Goal: Task Accomplishment & Management: Manage account settings

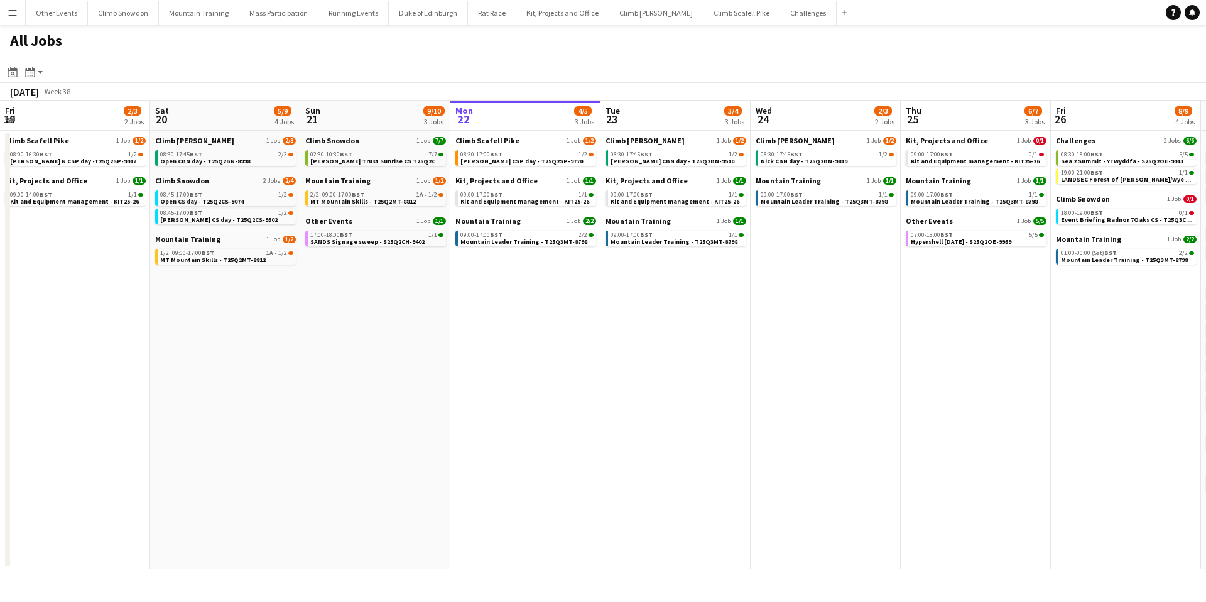
scroll to position [0, 300]
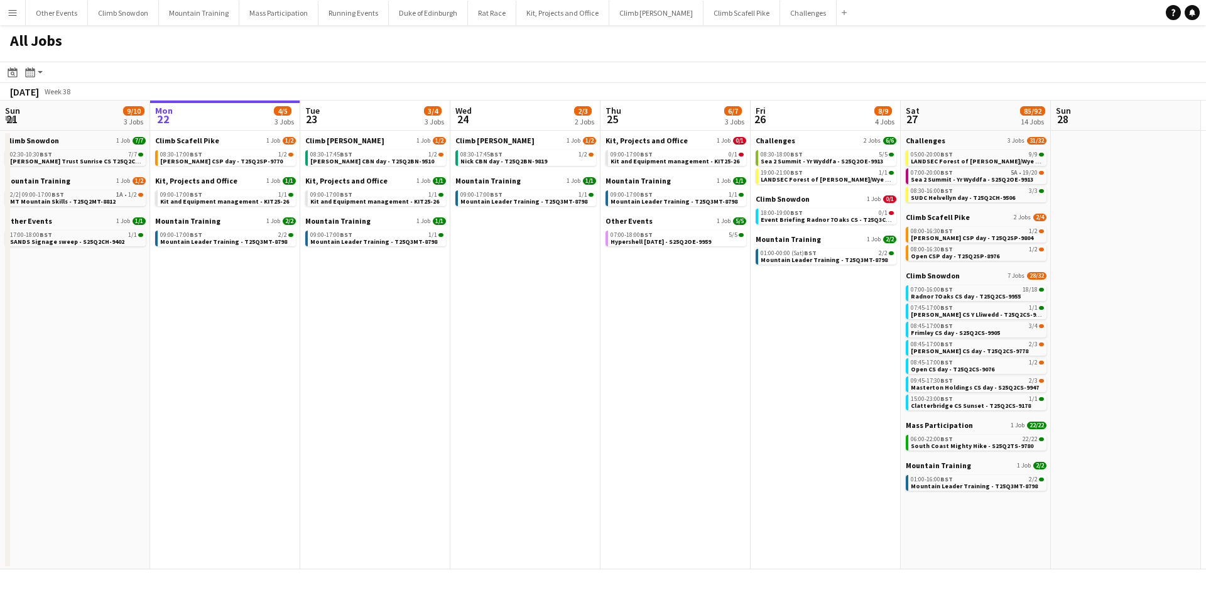
click at [12, 13] on app-icon "Menu" at bounding box center [13, 13] width 10 height 10
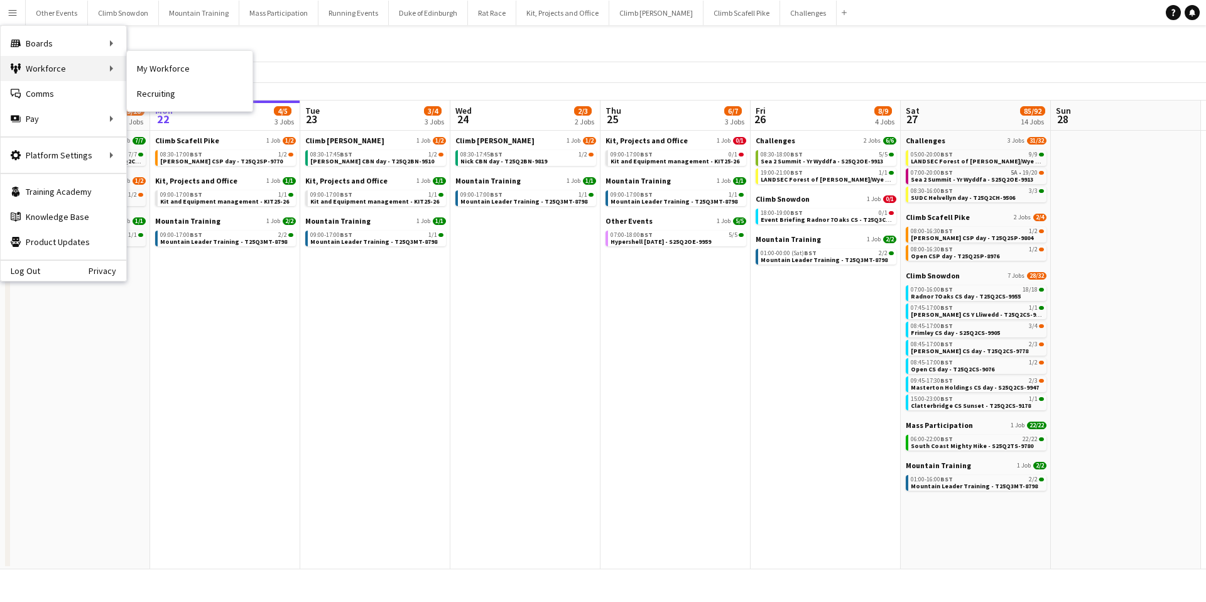
click at [23, 68] on div "Workforce Workforce" at bounding box center [64, 68] width 126 height 25
click at [37, 71] on div "Workforce Workforce" at bounding box center [64, 68] width 126 height 25
click at [175, 77] on link "My Workforce" at bounding box center [190, 68] width 126 height 25
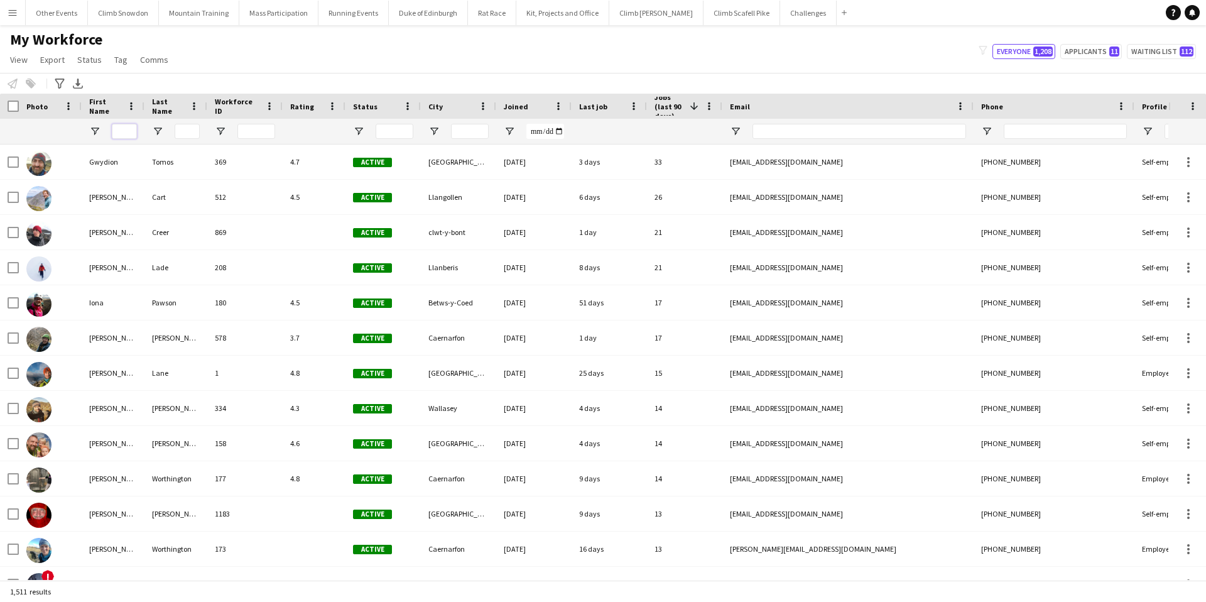
click at [126, 131] on input "First Name Filter Input" at bounding box center [124, 131] width 25 height 15
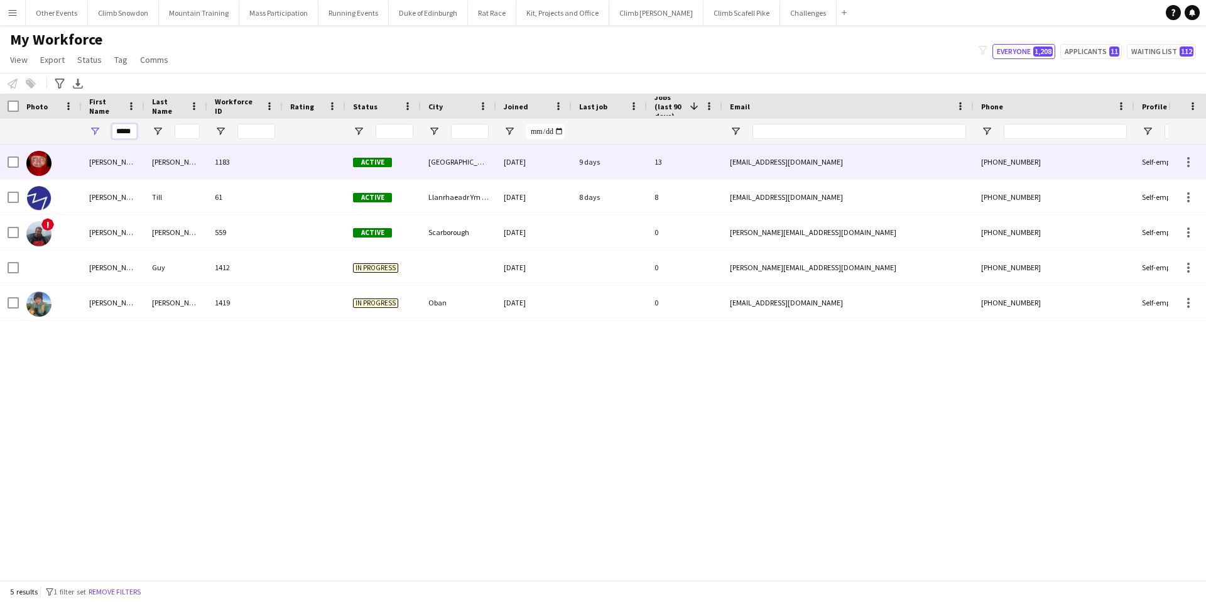
type input "*****"
click at [99, 159] on div "[PERSON_NAME]" at bounding box center [113, 162] width 63 height 35
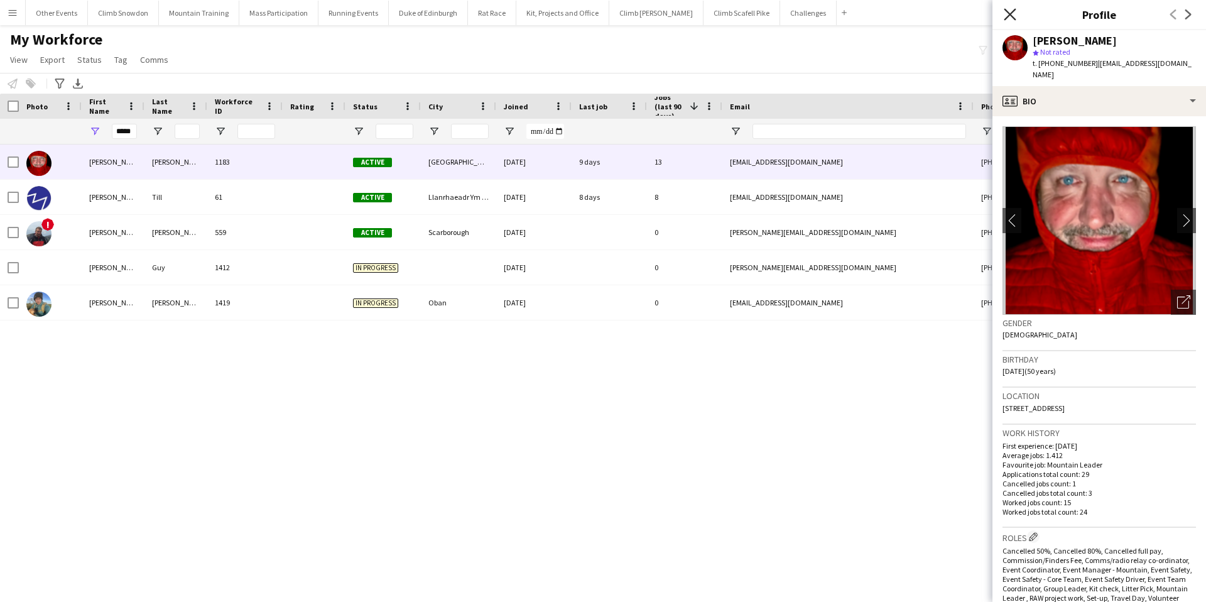
click at [1010, 14] on icon at bounding box center [1010, 14] width 12 height 12
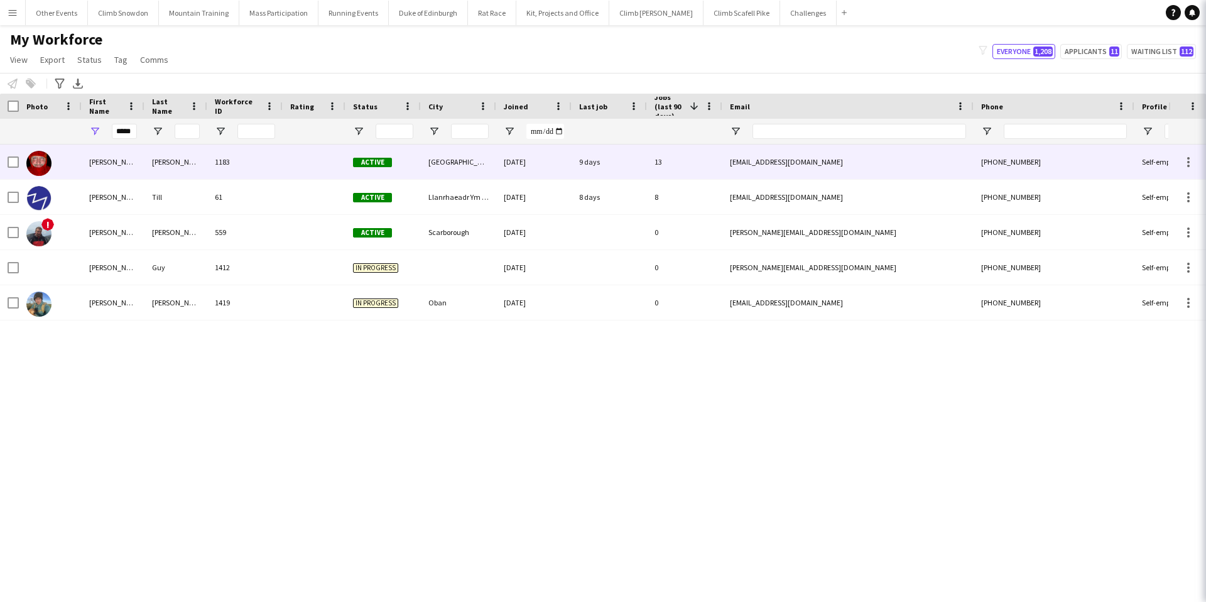
click at [1206, 14] on icon "Close pop-in" at bounding box center [1224, 14] width 12 height 12
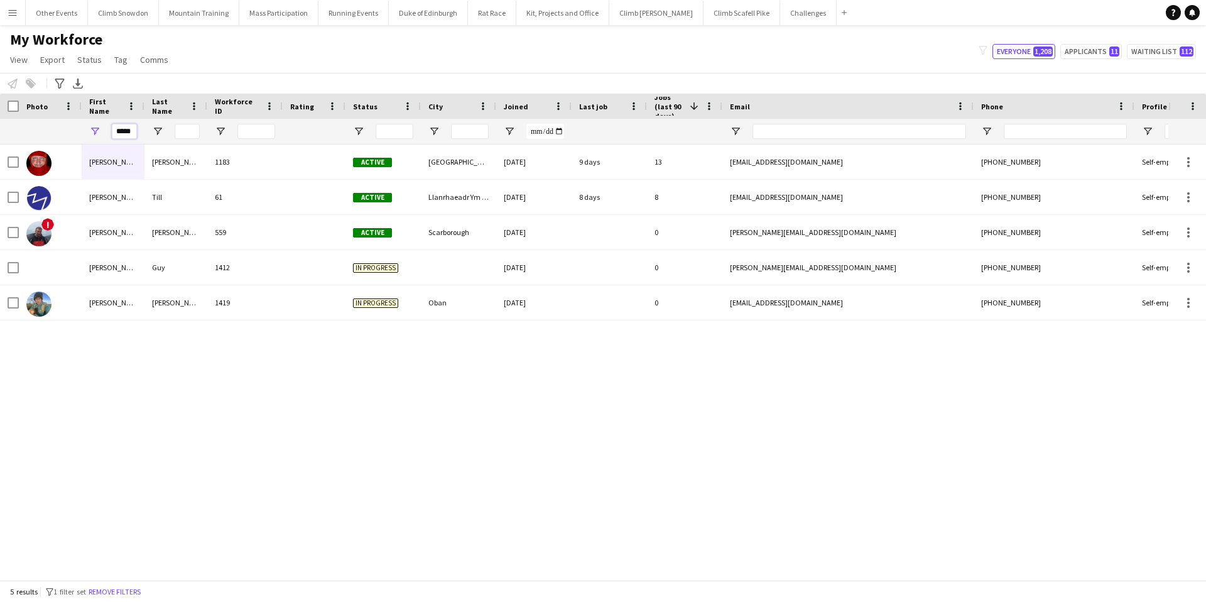
drag, startPoint x: 116, startPoint y: 130, endPoint x: 164, endPoint y: 132, distance: 48.4
click at [164, 132] on div "*****" at bounding box center [671, 131] width 1343 height 25
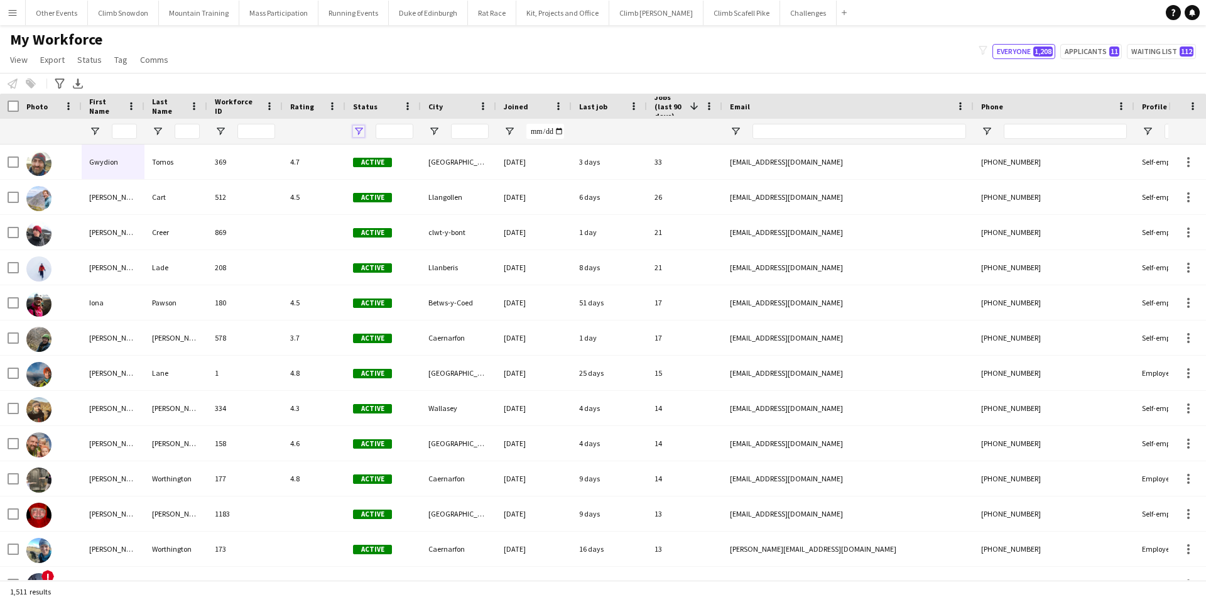
click at [358, 129] on span "Open Filter Menu" at bounding box center [358, 131] width 11 height 11
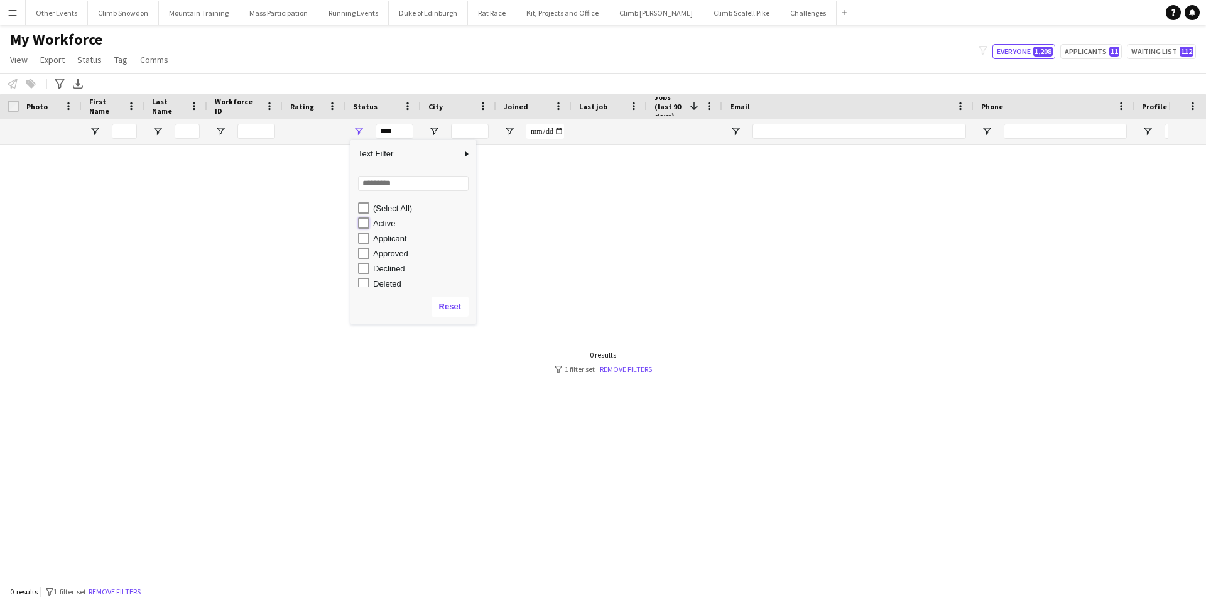
type input "**********"
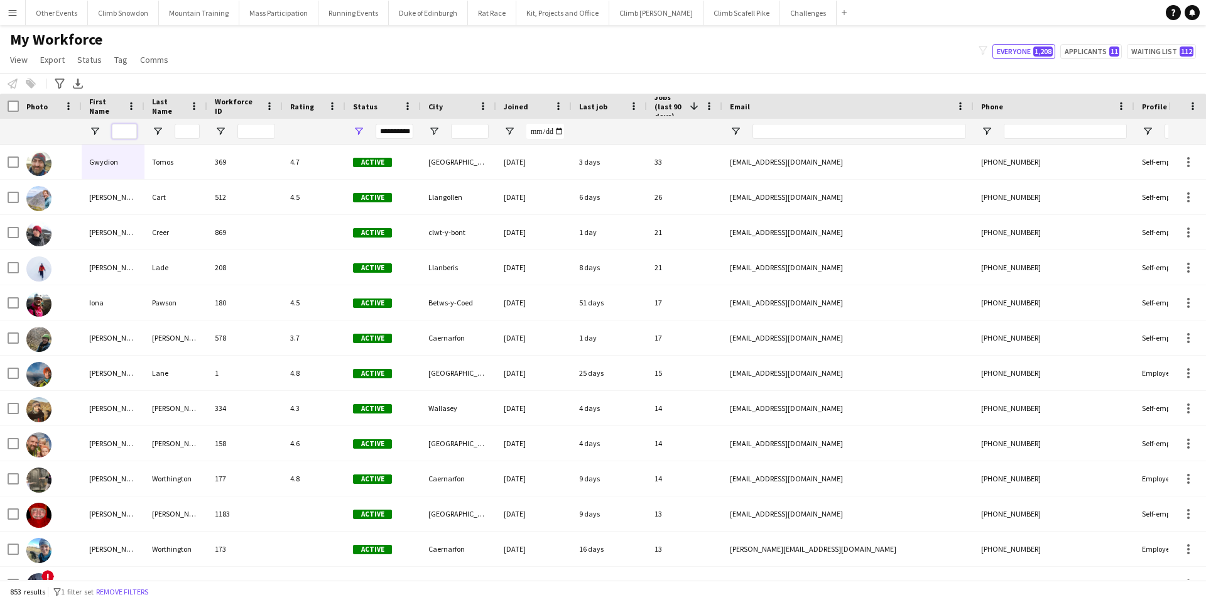
click at [116, 133] on input "First Name Filter Input" at bounding box center [124, 131] width 25 height 15
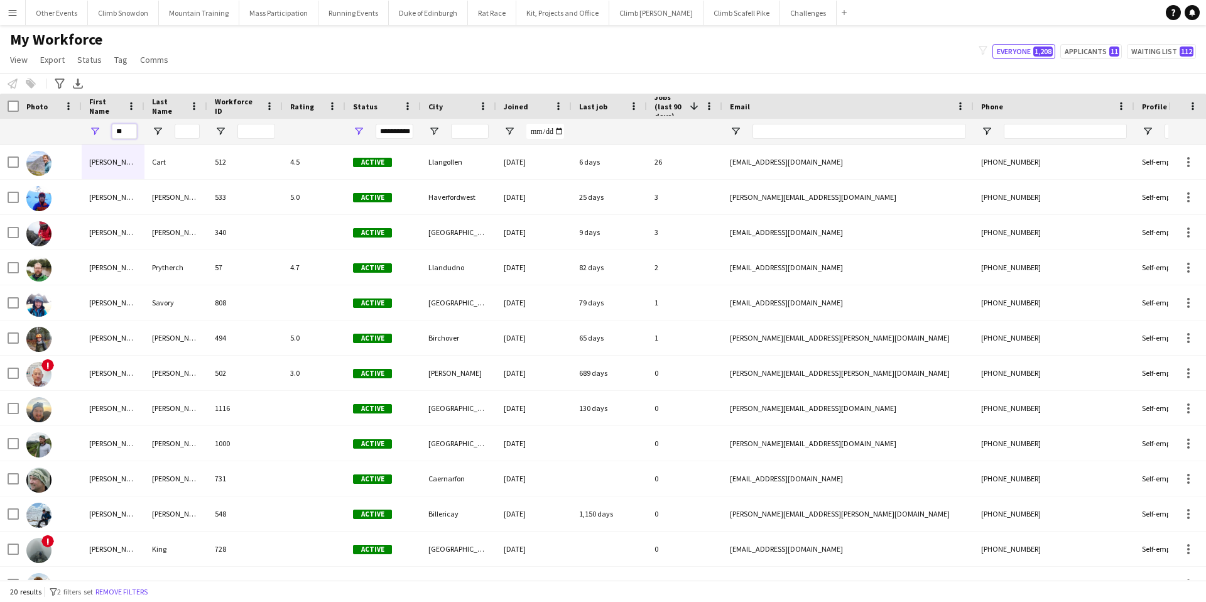
type input "*"
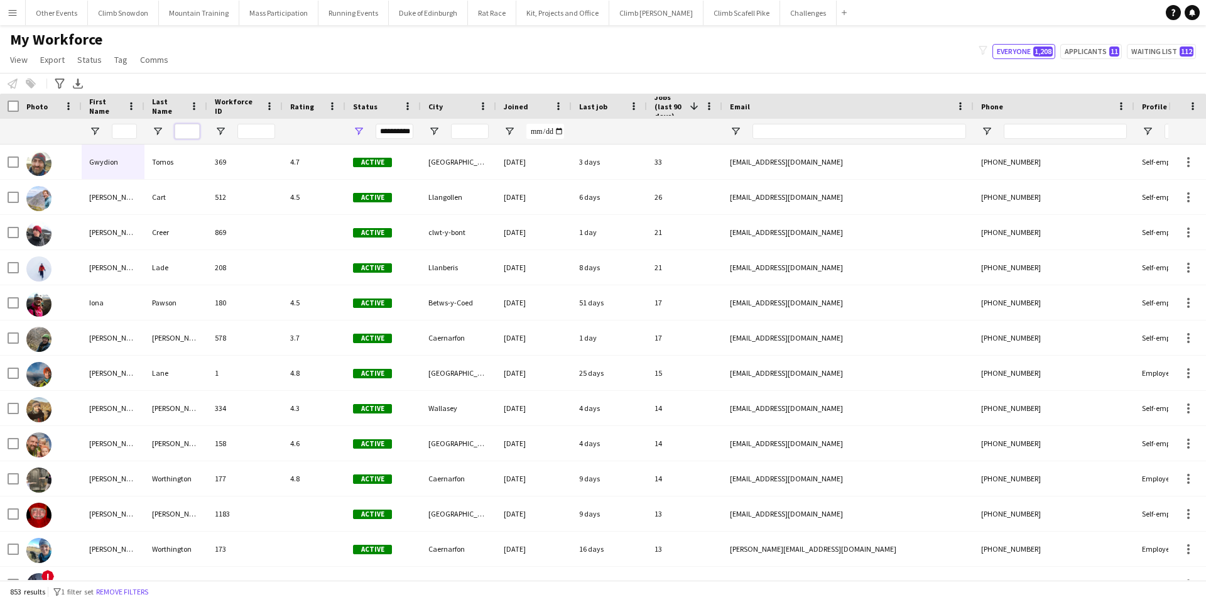
click at [185, 129] on input "Last Name Filter Input" at bounding box center [187, 131] width 25 height 15
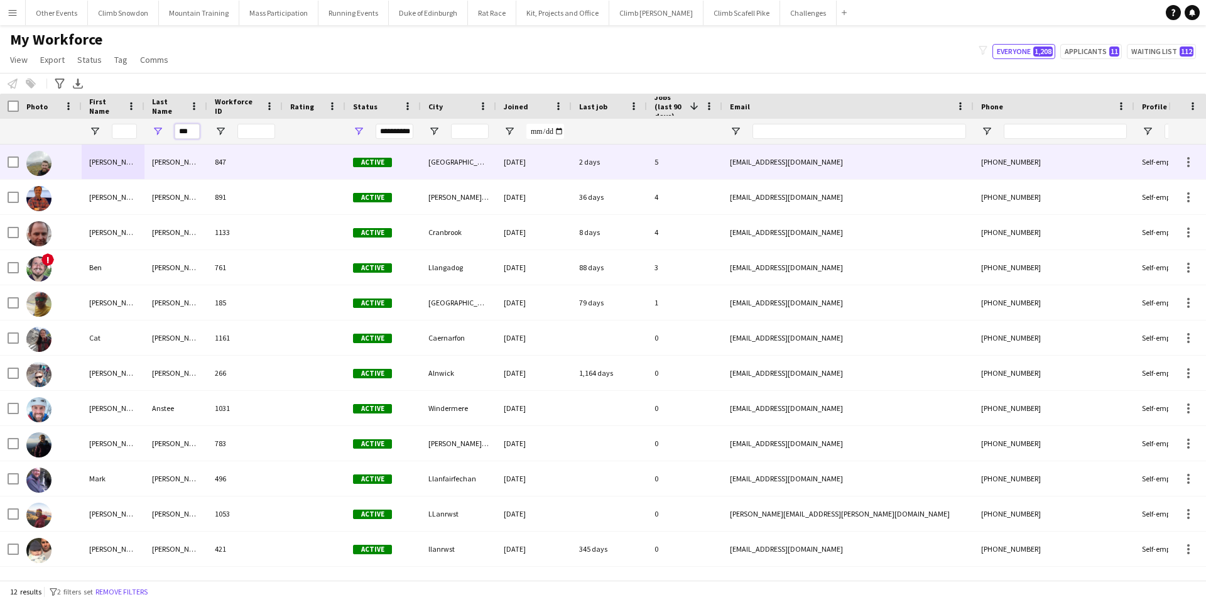
type input "***"
click at [108, 163] on div "[PERSON_NAME]" at bounding box center [113, 162] width 63 height 35
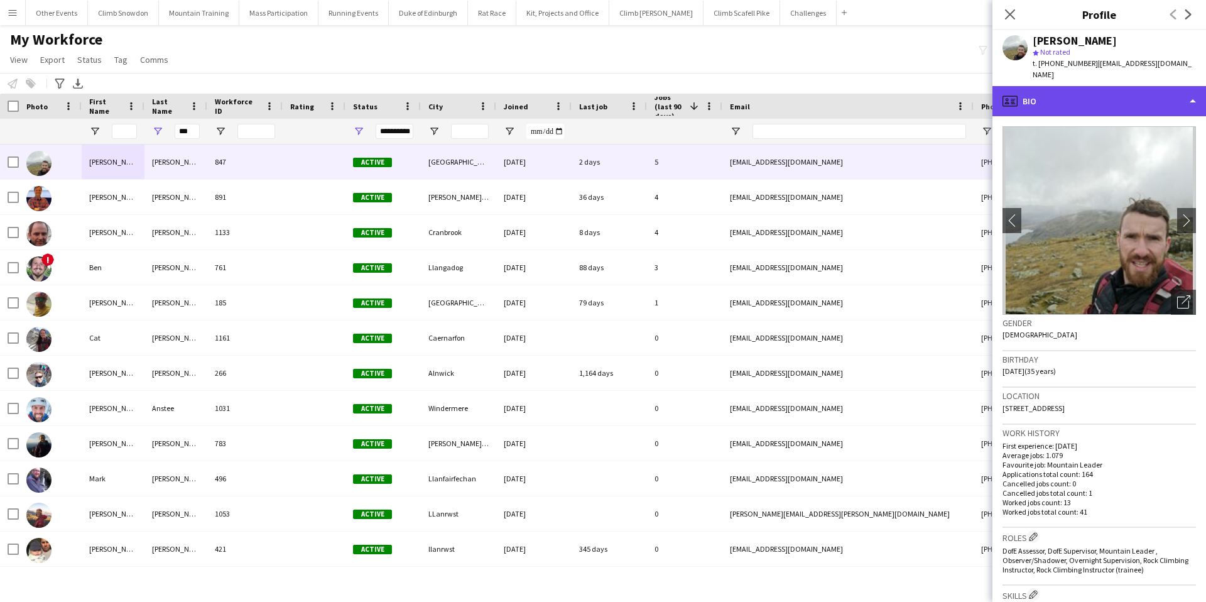
click at [1067, 92] on div "profile Bio" at bounding box center [1100, 101] width 214 height 30
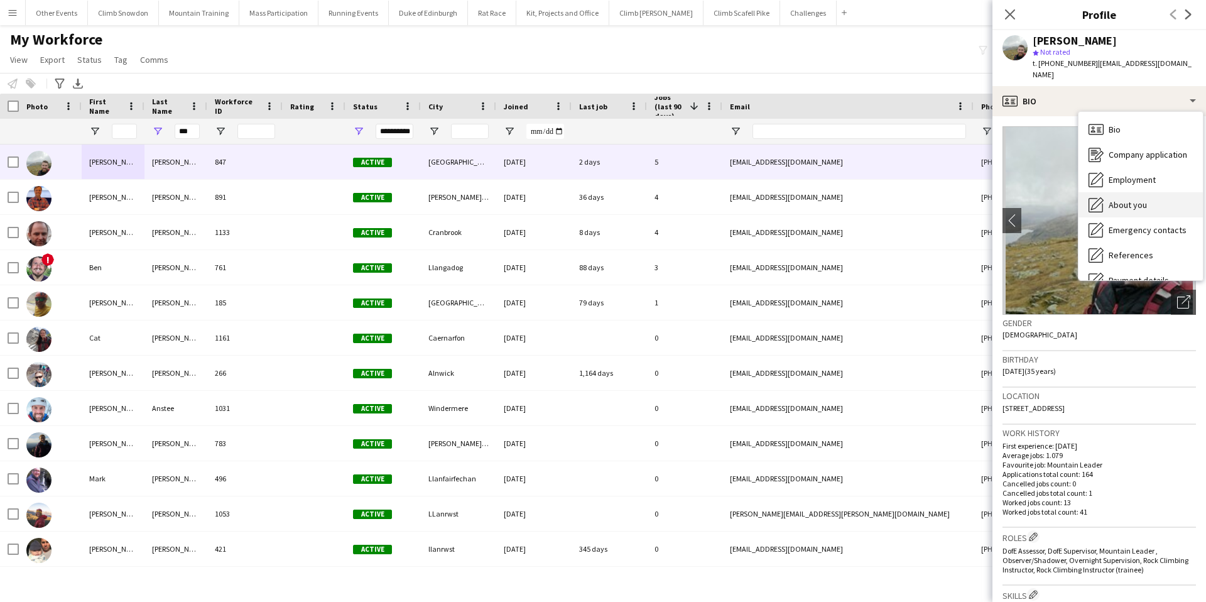
click at [1126, 199] on span "About you" at bounding box center [1128, 204] width 38 height 11
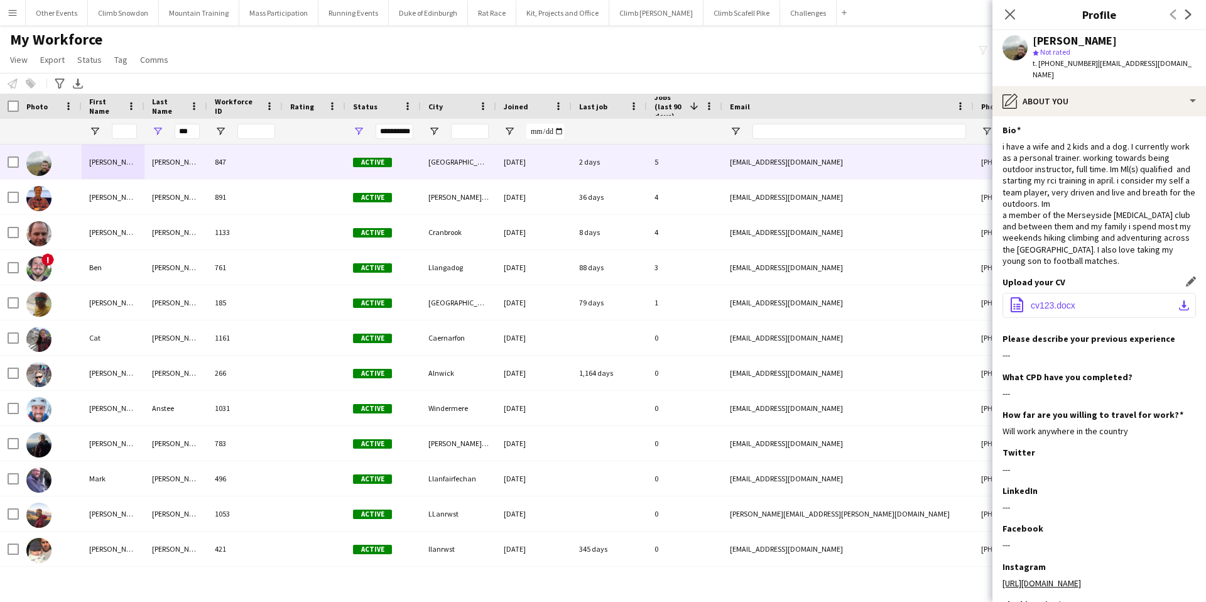
click at [1051, 300] on span "cv123.docx" at bounding box center [1053, 305] width 45 height 10
click at [924, 41] on div "My Workforce View Views Default view New view Update view Delete view Edit name…" at bounding box center [603, 51] width 1206 height 43
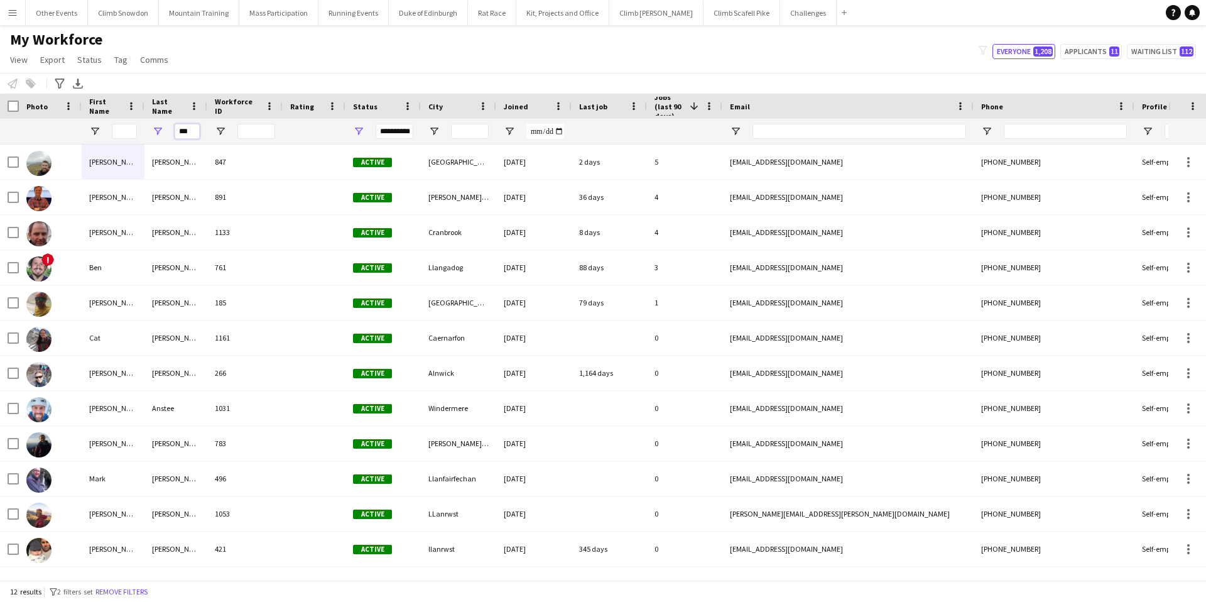
drag, startPoint x: 194, startPoint y: 130, endPoint x: 165, endPoint y: 130, distance: 28.9
click at [165, 130] on div "***" at bounding box center [176, 131] width 63 height 25
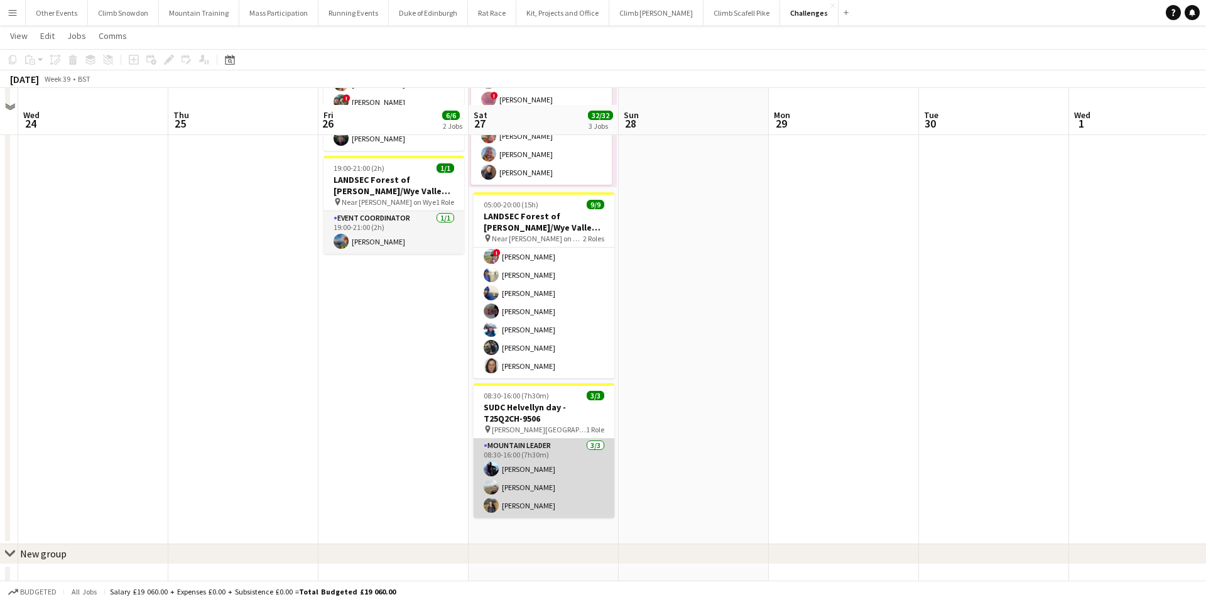
scroll to position [202, 0]
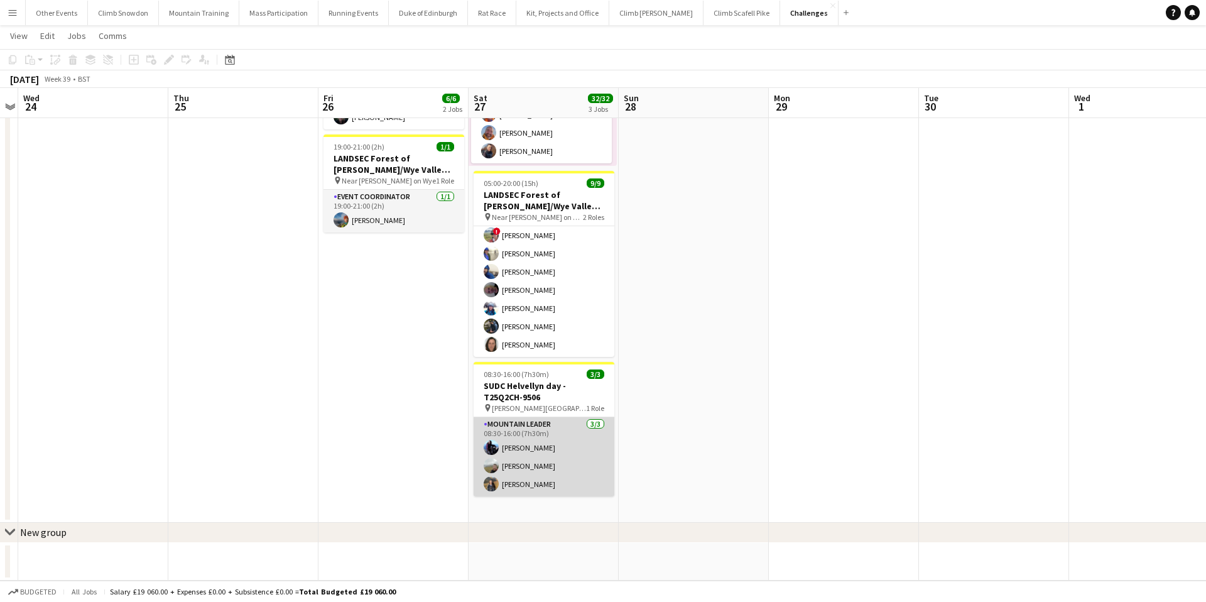
click at [528, 488] on app-card-role "Mountain Leader [DATE] 08:30-16:00 (7h30m) [PERSON_NAME] [PERSON_NAME] [PERSON_…" at bounding box center [544, 456] width 141 height 79
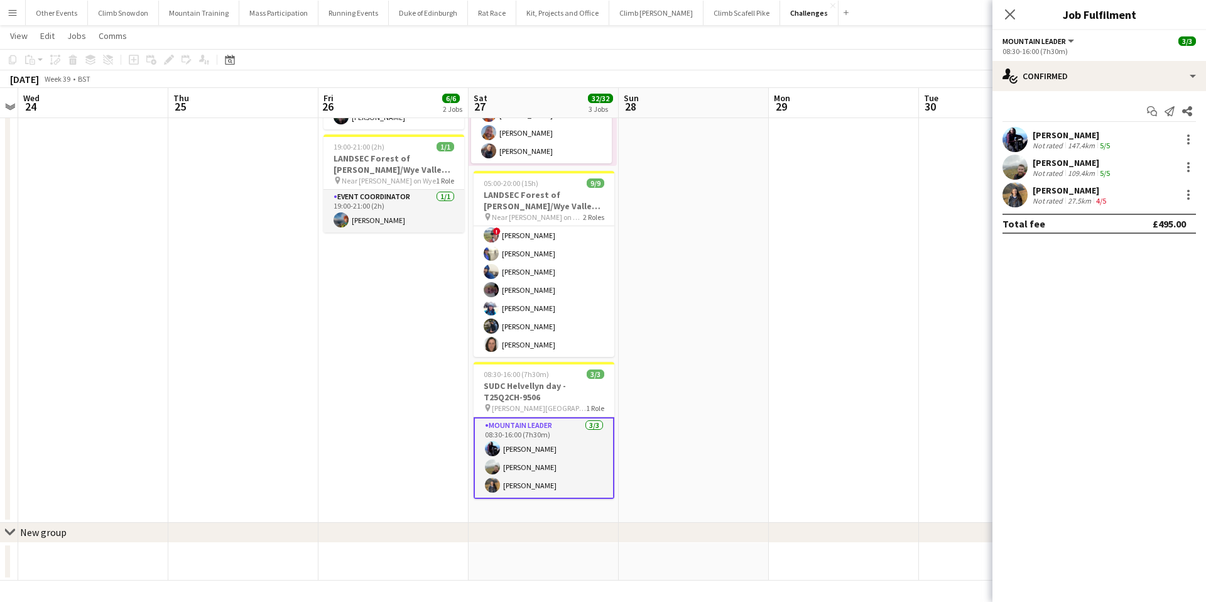
click at [1018, 194] on app-user-avatar at bounding box center [1015, 194] width 25 height 25
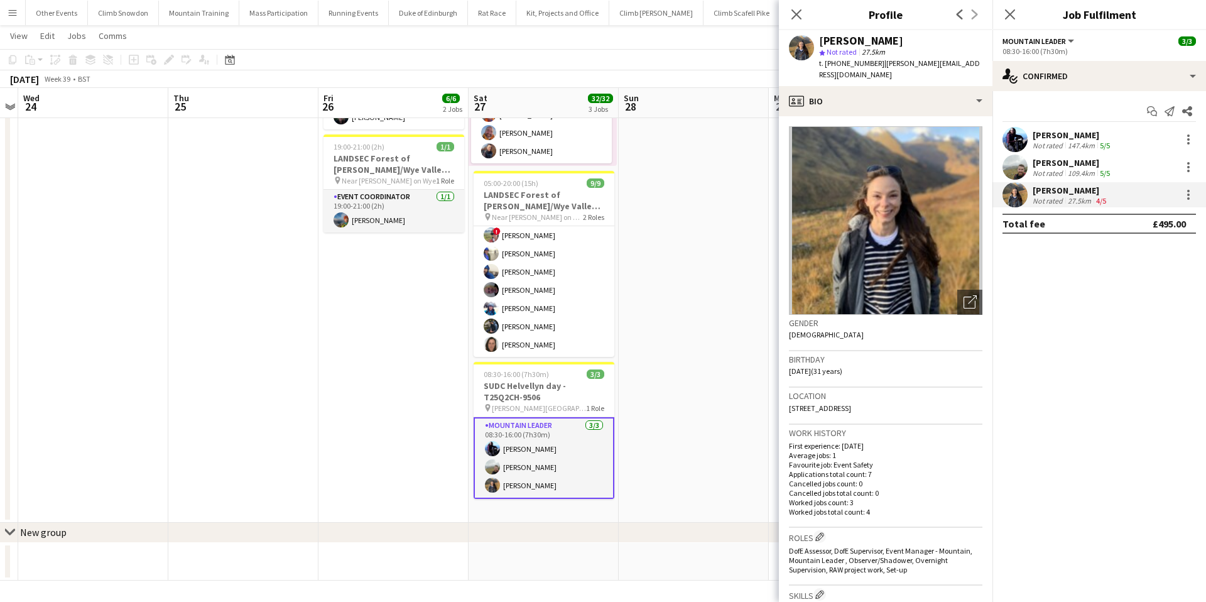
click at [1015, 135] on app-user-avatar at bounding box center [1015, 139] width 25 height 25
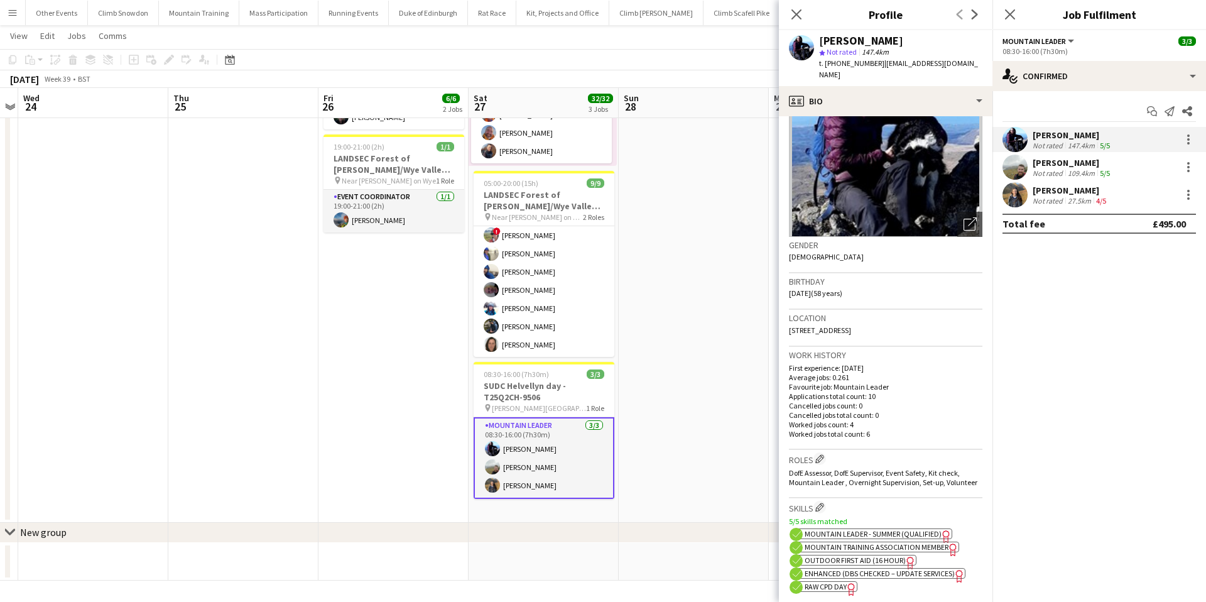
scroll to position [157, 0]
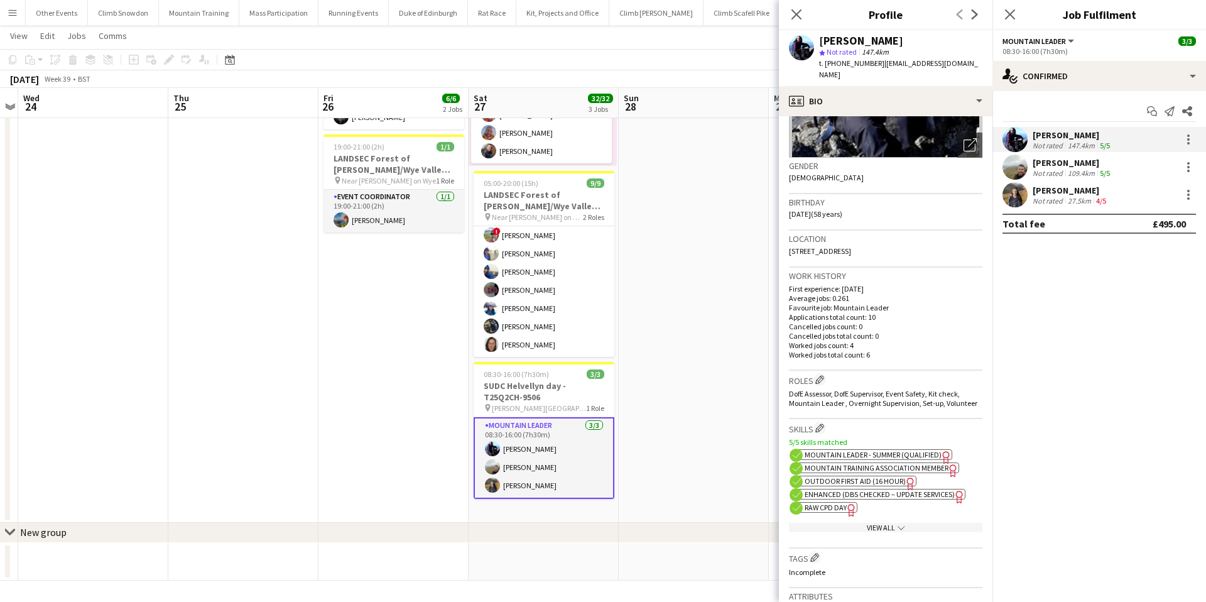
click at [1012, 192] on app-user-avatar at bounding box center [1015, 194] width 25 height 25
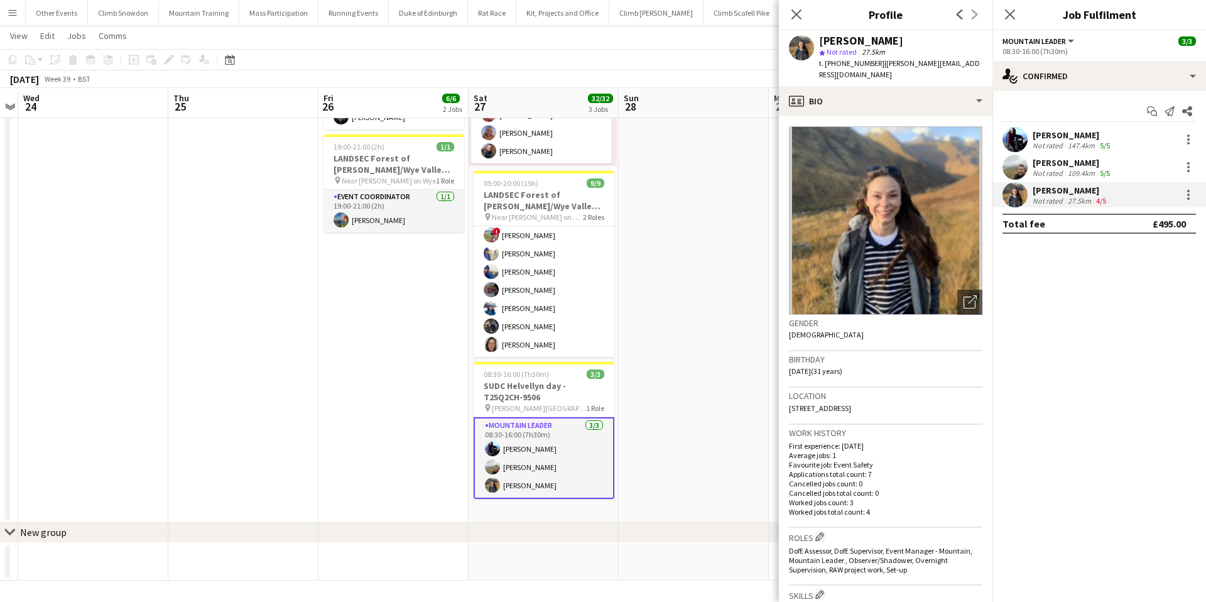
click at [1018, 136] on app-user-avatar at bounding box center [1015, 139] width 25 height 25
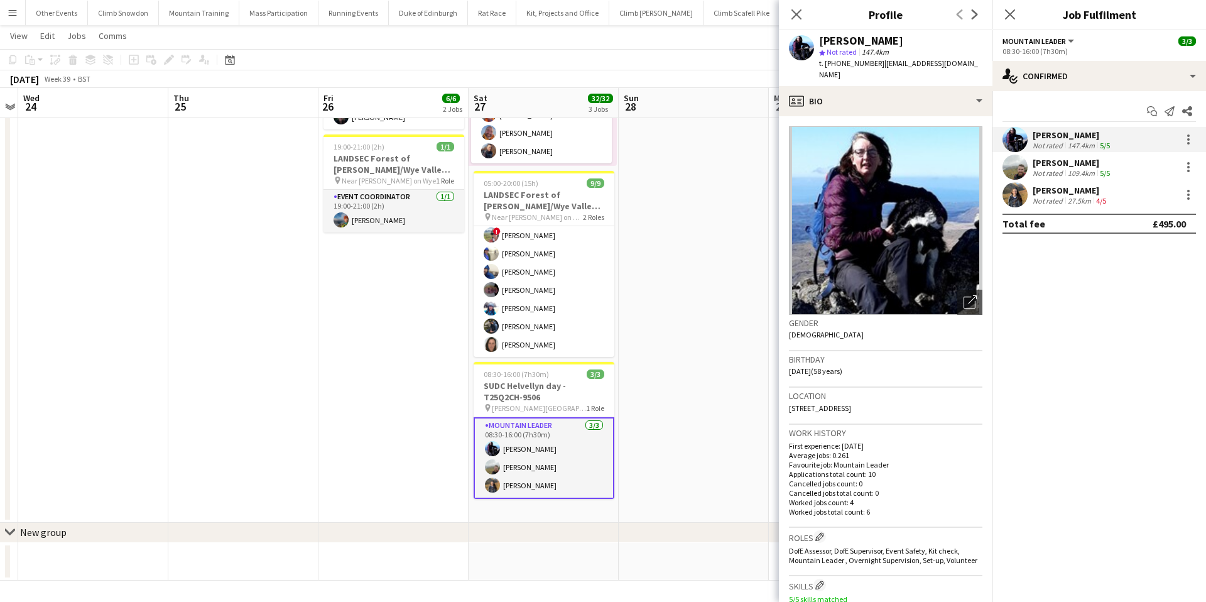
click at [1020, 192] on app-user-avatar at bounding box center [1015, 194] width 25 height 25
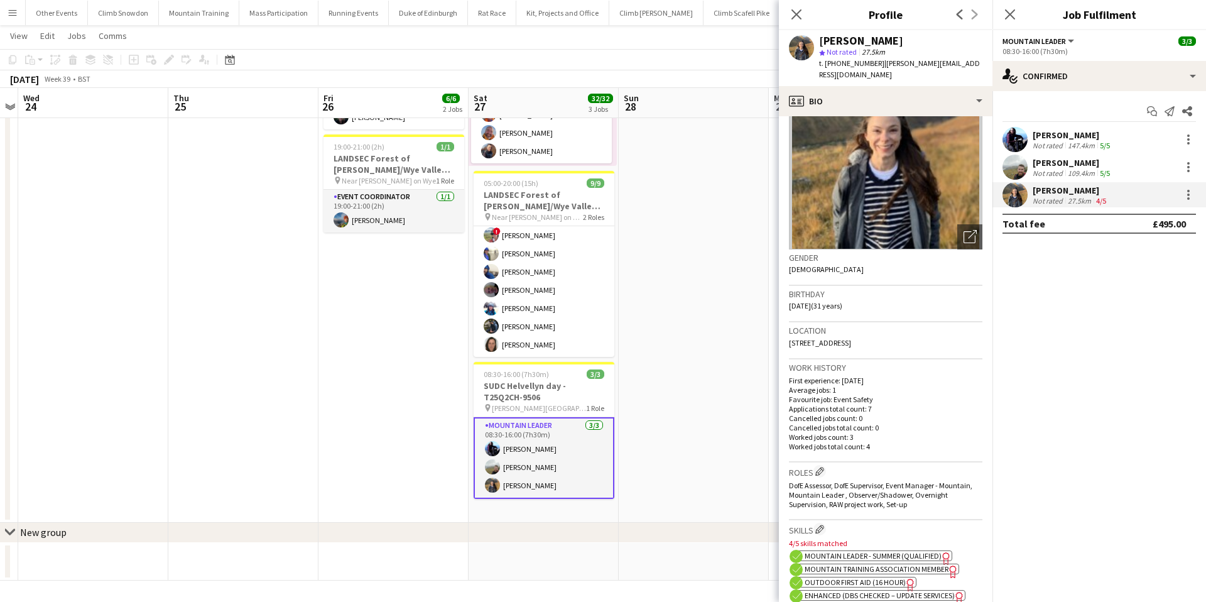
scroll to position [0, 0]
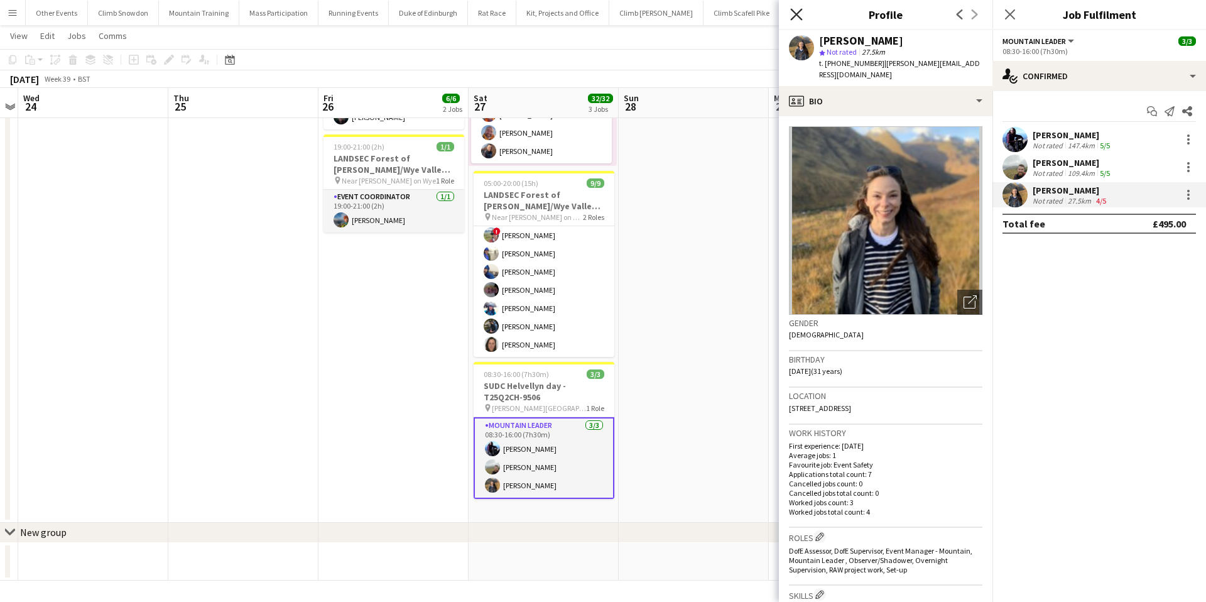
click at [791, 13] on icon "Close pop-in" at bounding box center [796, 14] width 12 height 12
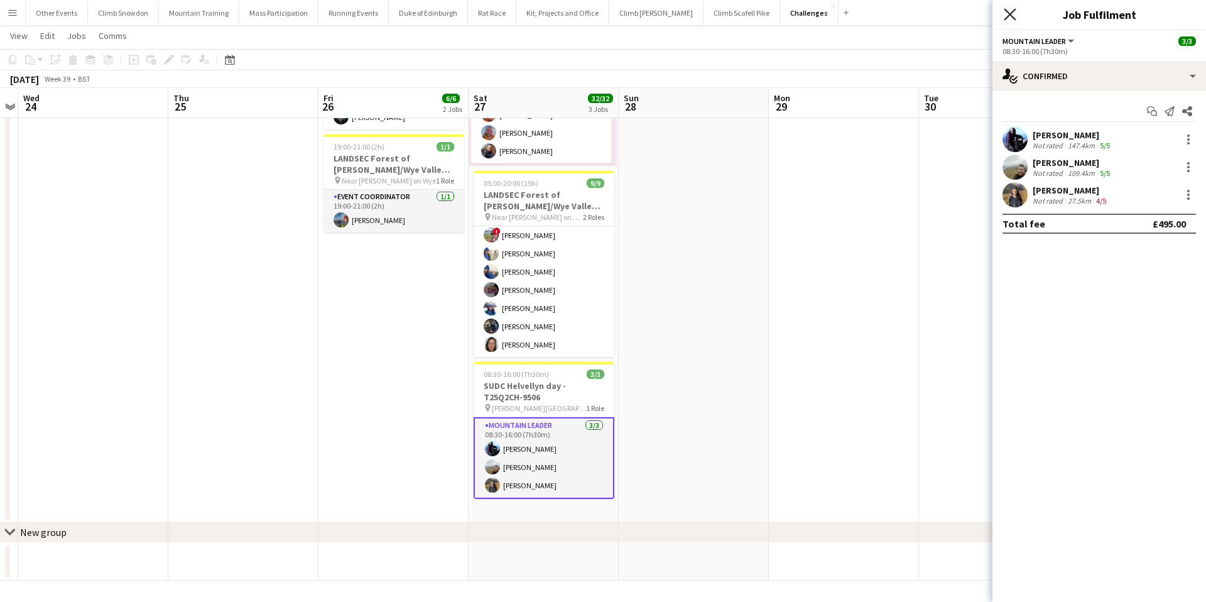
click at [1007, 13] on icon "Close pop-in" at bounding box center [1010, 14] width 12 height 12
